Goal: Find specific page/section: Find specific page/section

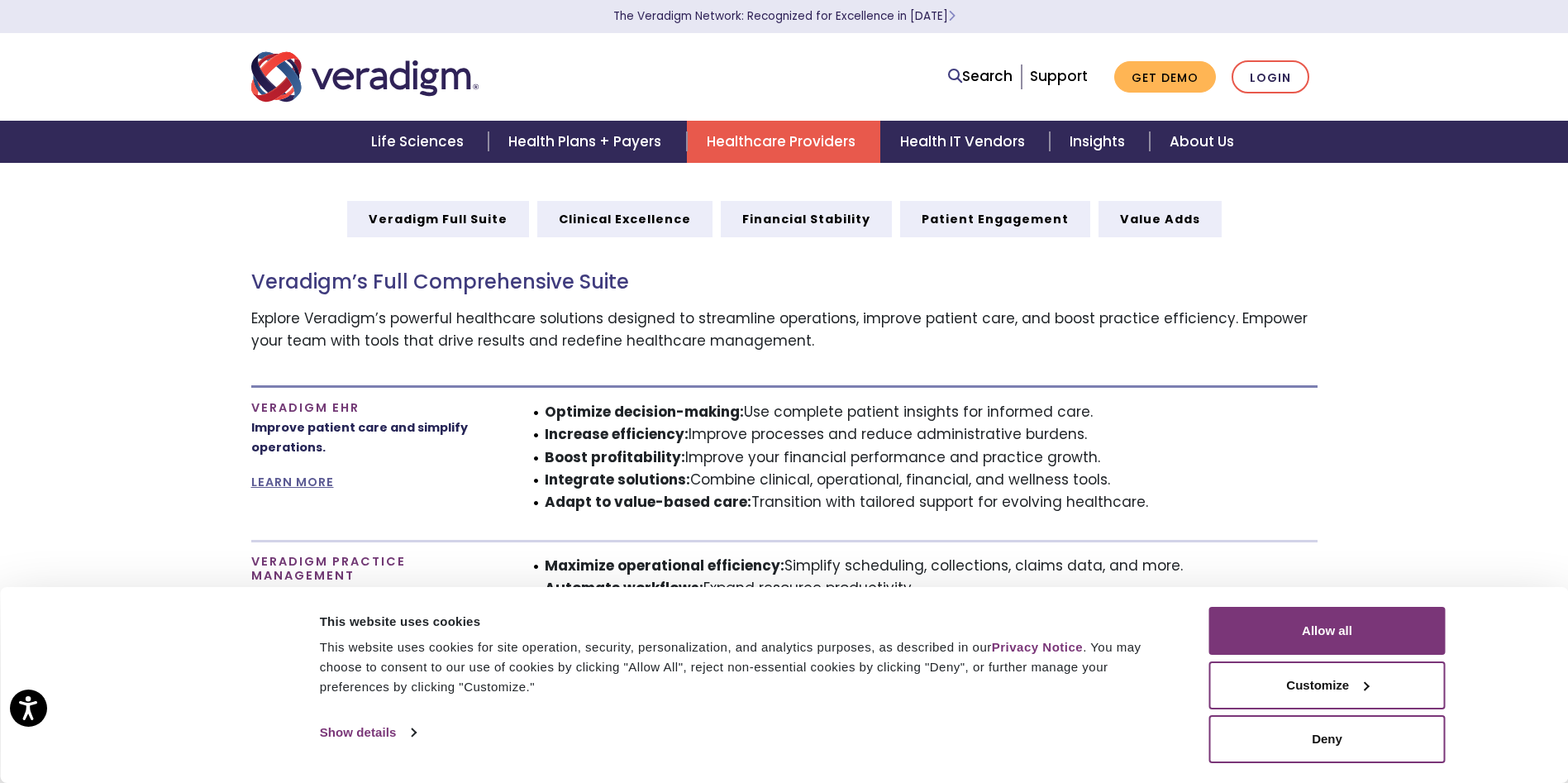
scroll to position [910, 0]
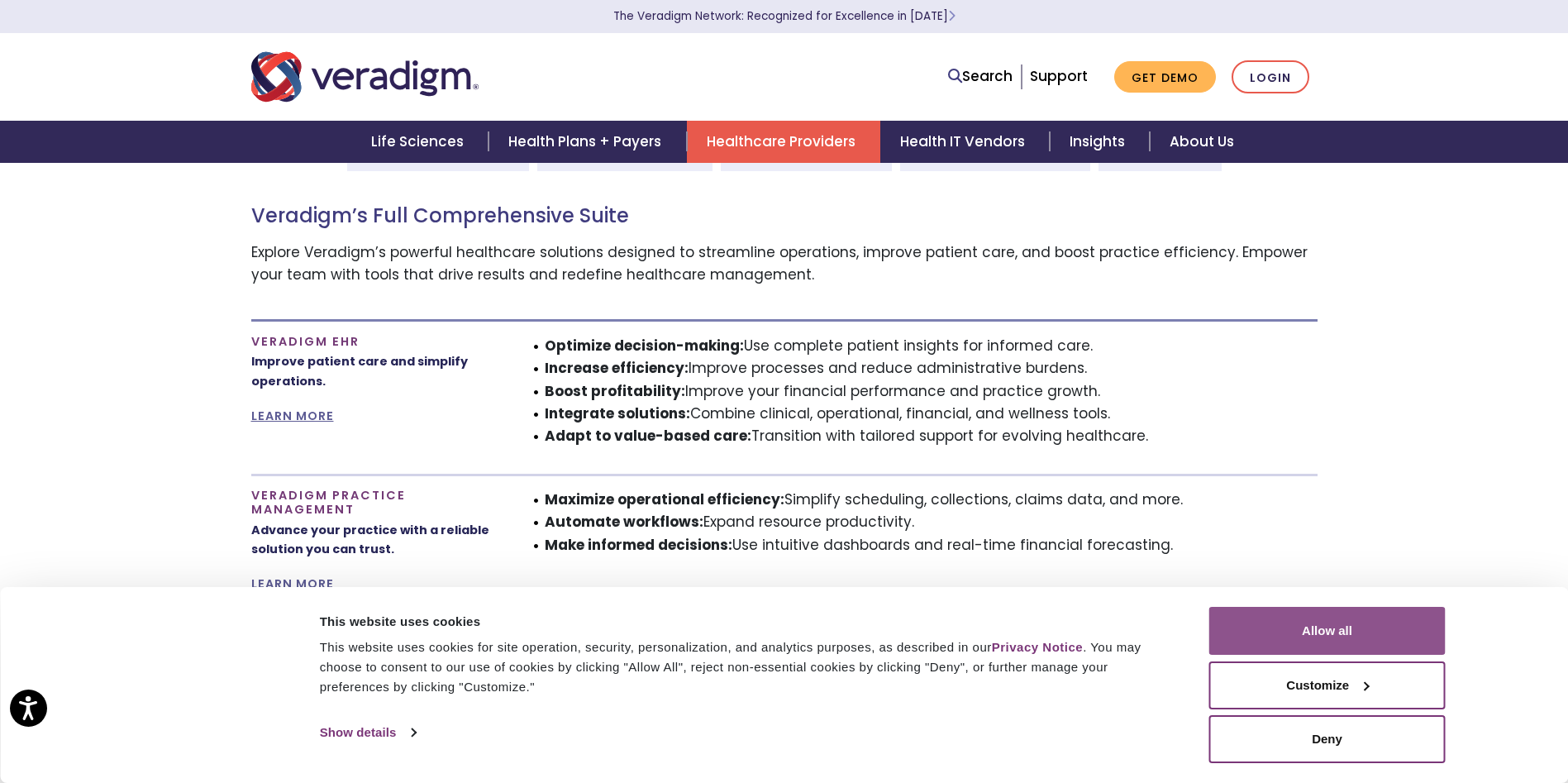
click at [1320, 629] on button "Allow all" at bounding box center [1328, 632] width 237 height 48
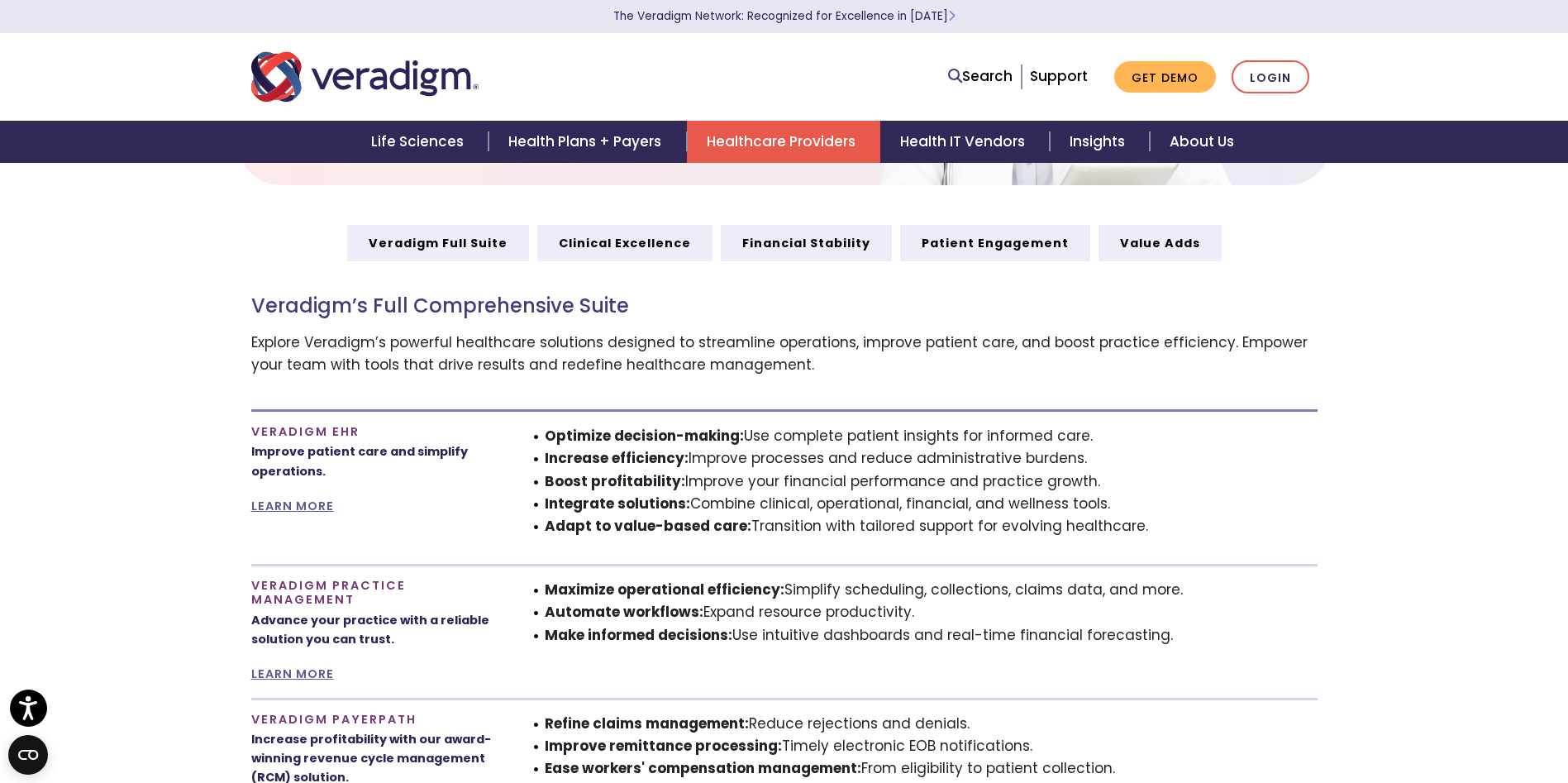
scroll to position [579, 0]
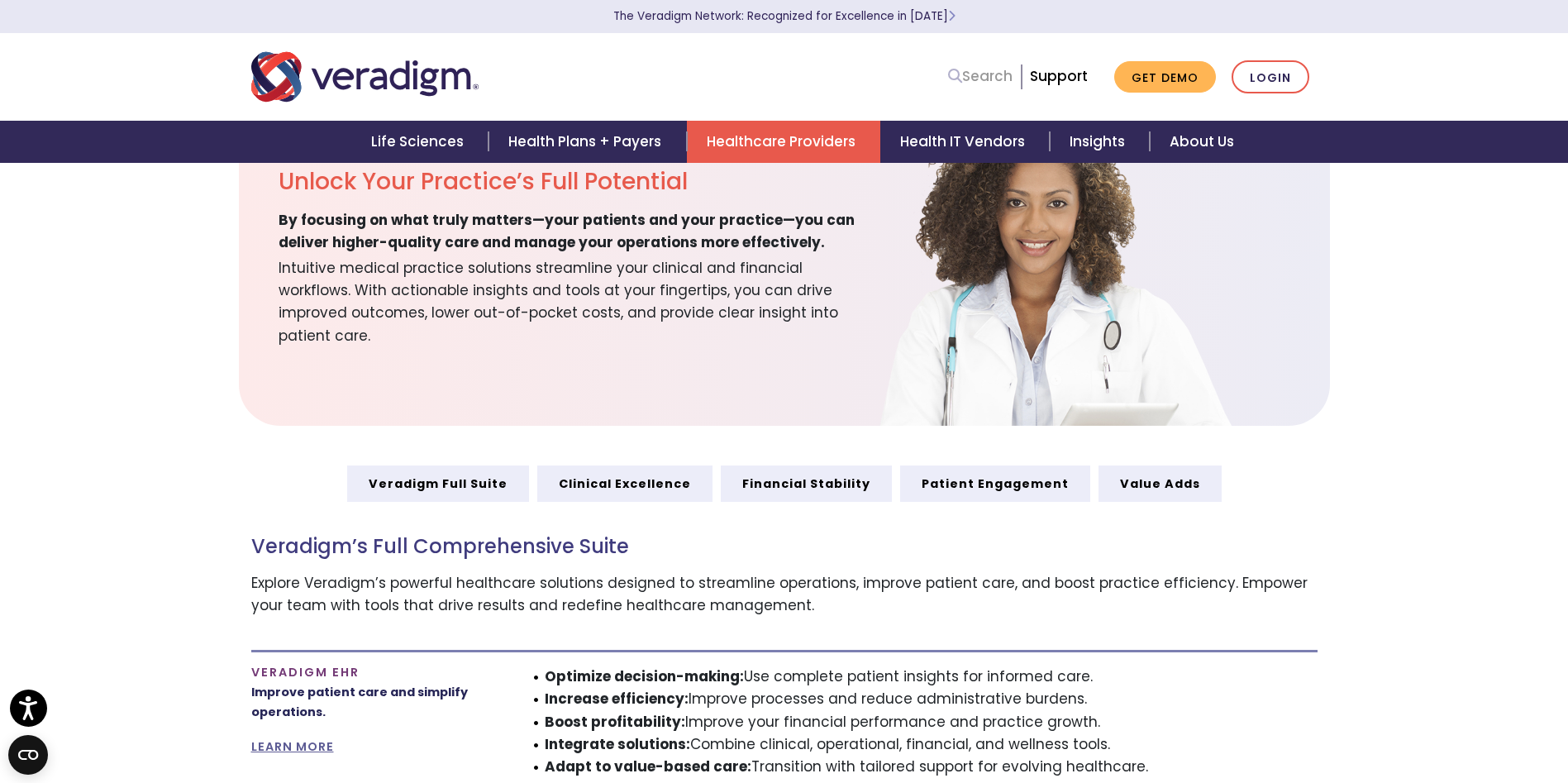
click at [970, 73] on link "Search" at bounding box center [980, 76] width 64 height 22
click at [960, 80] on icon at bounding box center [955, 76] width 14 height 14
click at [1012, 76] on link "Search" at bounding box center [980, 76] width 64 height 22
click at [955, 70] on icon at bounding box center [955, 76] width 14 height 14
click at [1000, 81] on link "Search" at bounding box center [980, 76] width 64 height 22
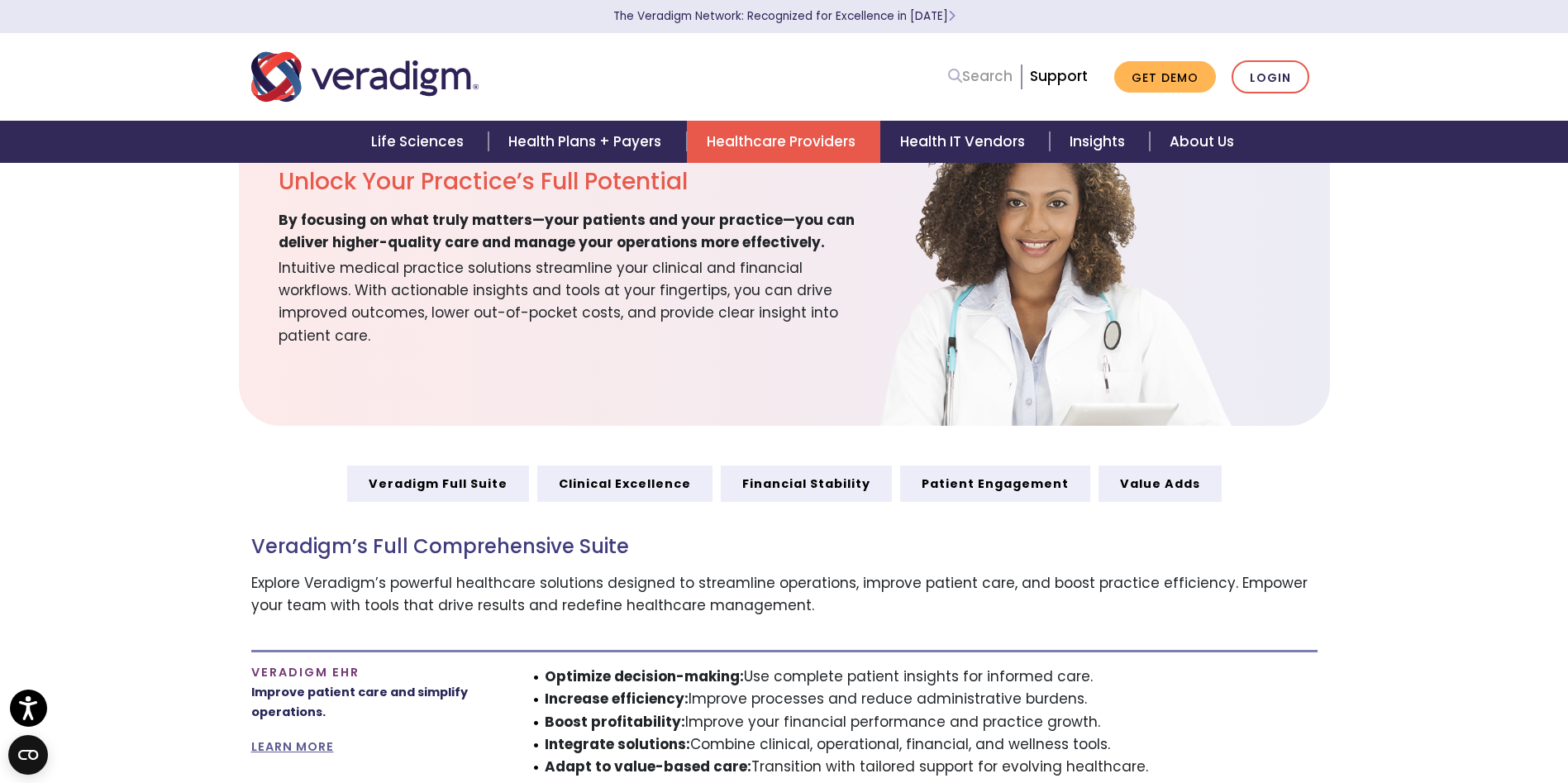
click at [1006, 77] on link "Search" at bounding box center [980, 76] width 64 height 22
click at [1014, 71] on li "Search" at bounding box center [981, 77] width 66 height 32
click at [968, 76] on link "Search" at bounding box center [980, 76] width 64 height 22
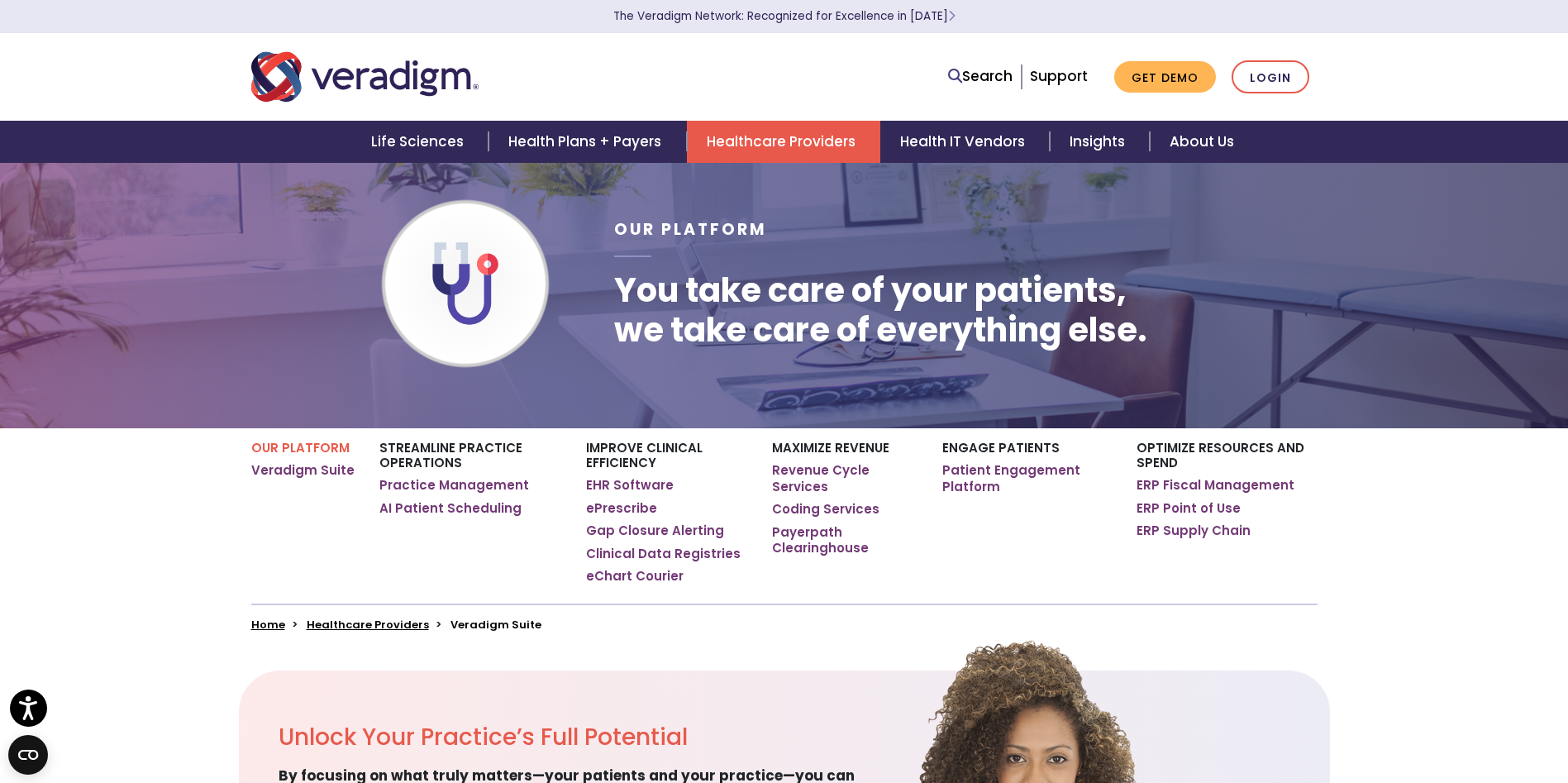
scroll to position [0, 0]
